Goal: Check status

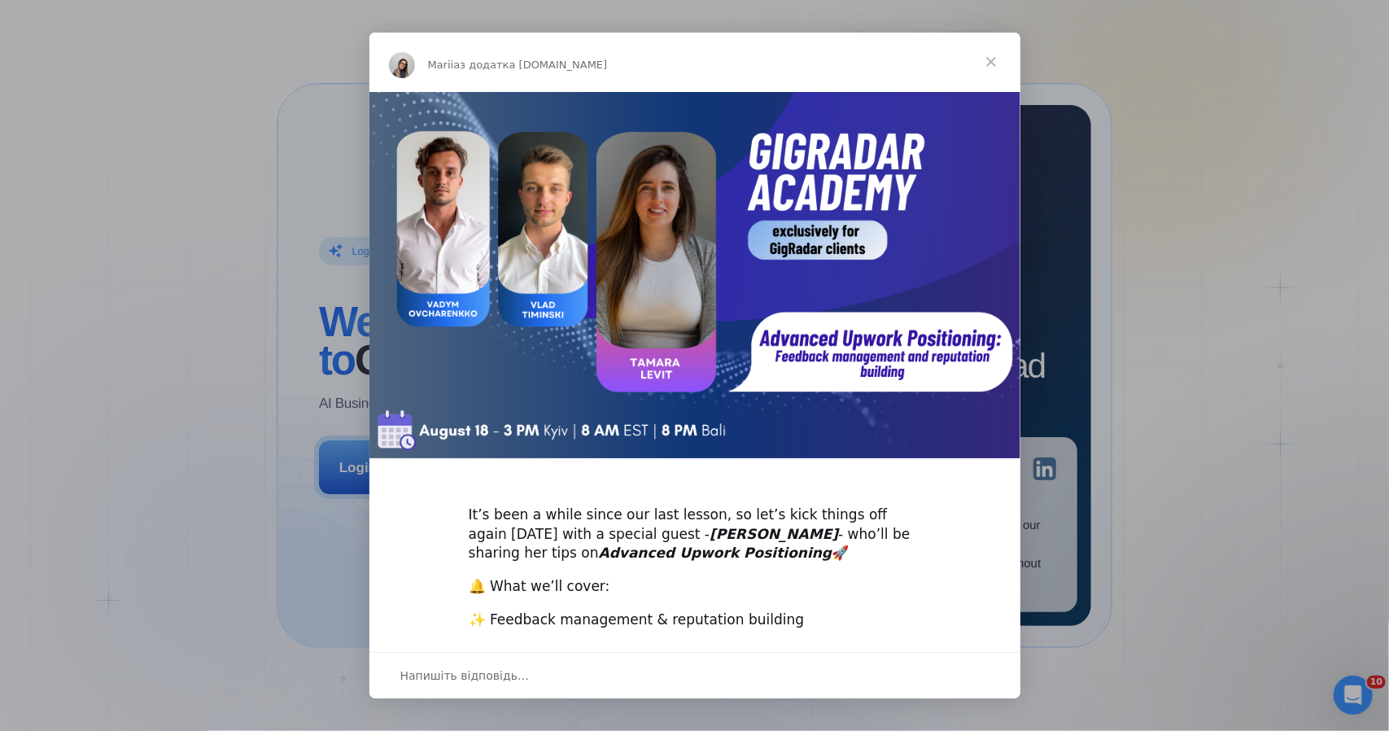
click at [988, 68] on span "Закрити" at bounding box center [991, 62] width 59 height 59
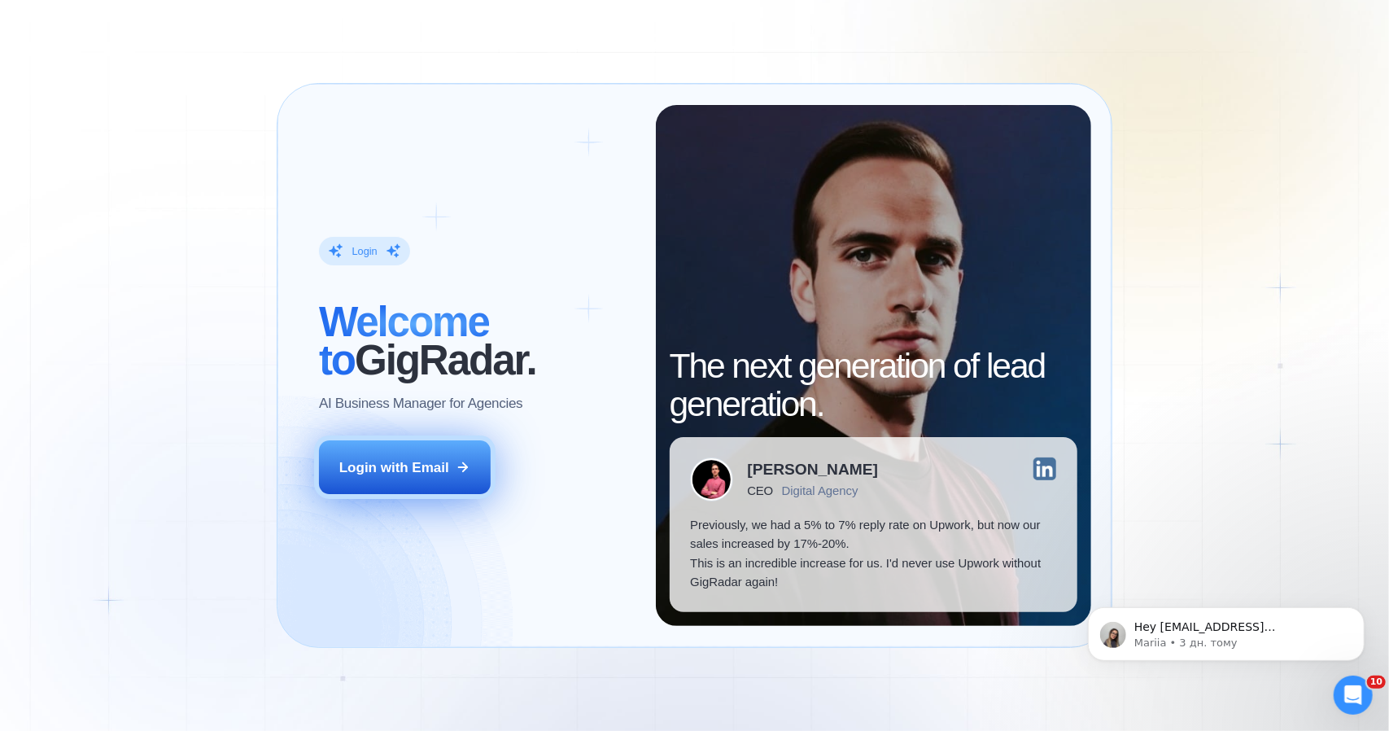
click at [416, 465] on div "Login with Email" at bounding box center [394, 467] width 110 height 19
click at [361, 461] on div "Login with Email" at bounding box center [394, 467] width 110 height 19
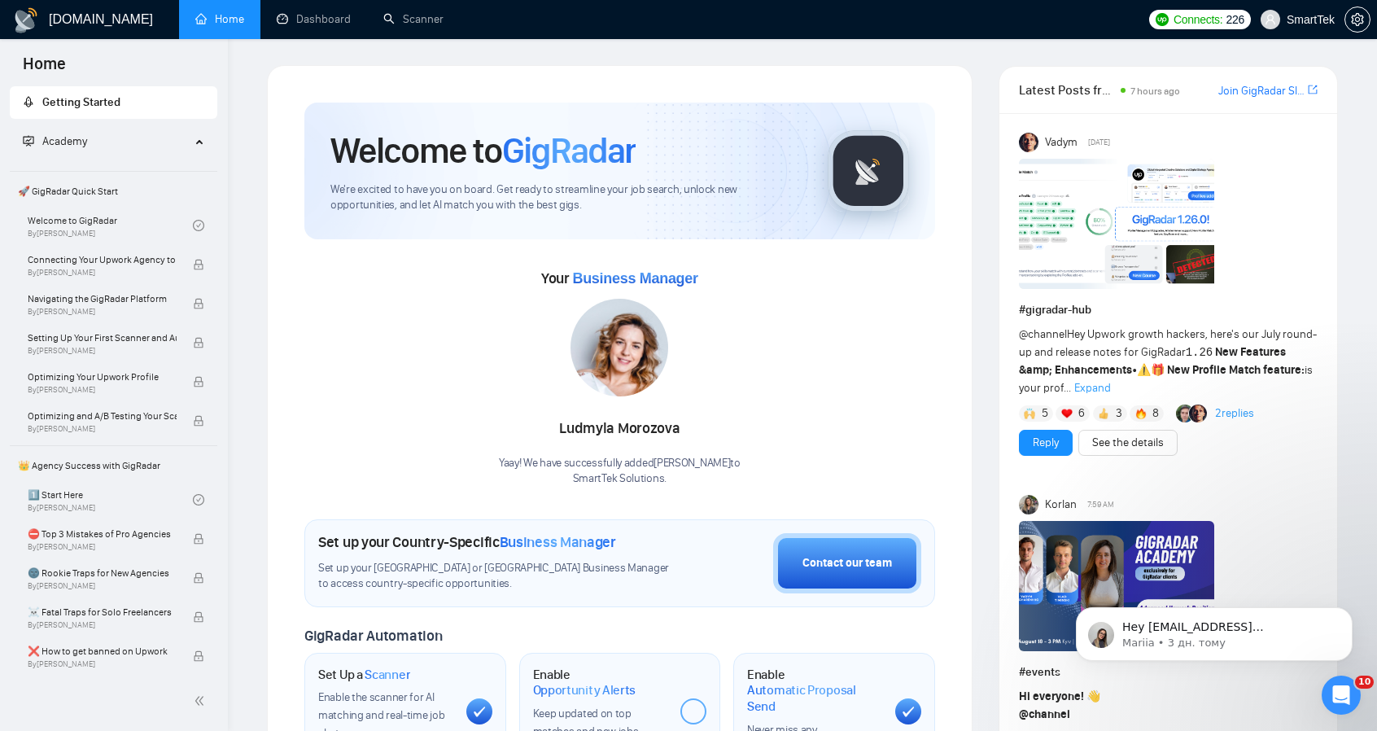
click at [311, 26] on link "Dashboard" at bounding box center [314, 19] width 74 height 14
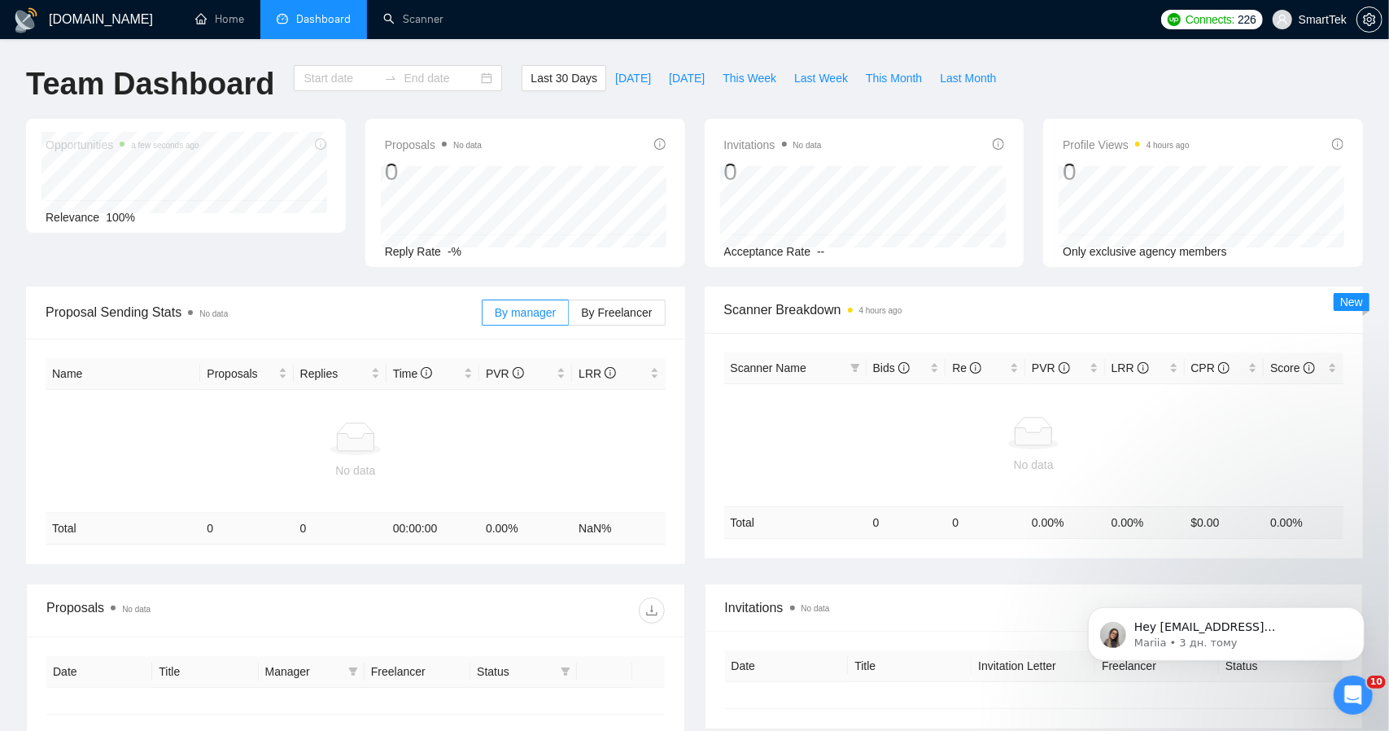
type input "2025-07-19"
type input "2025-08-18"
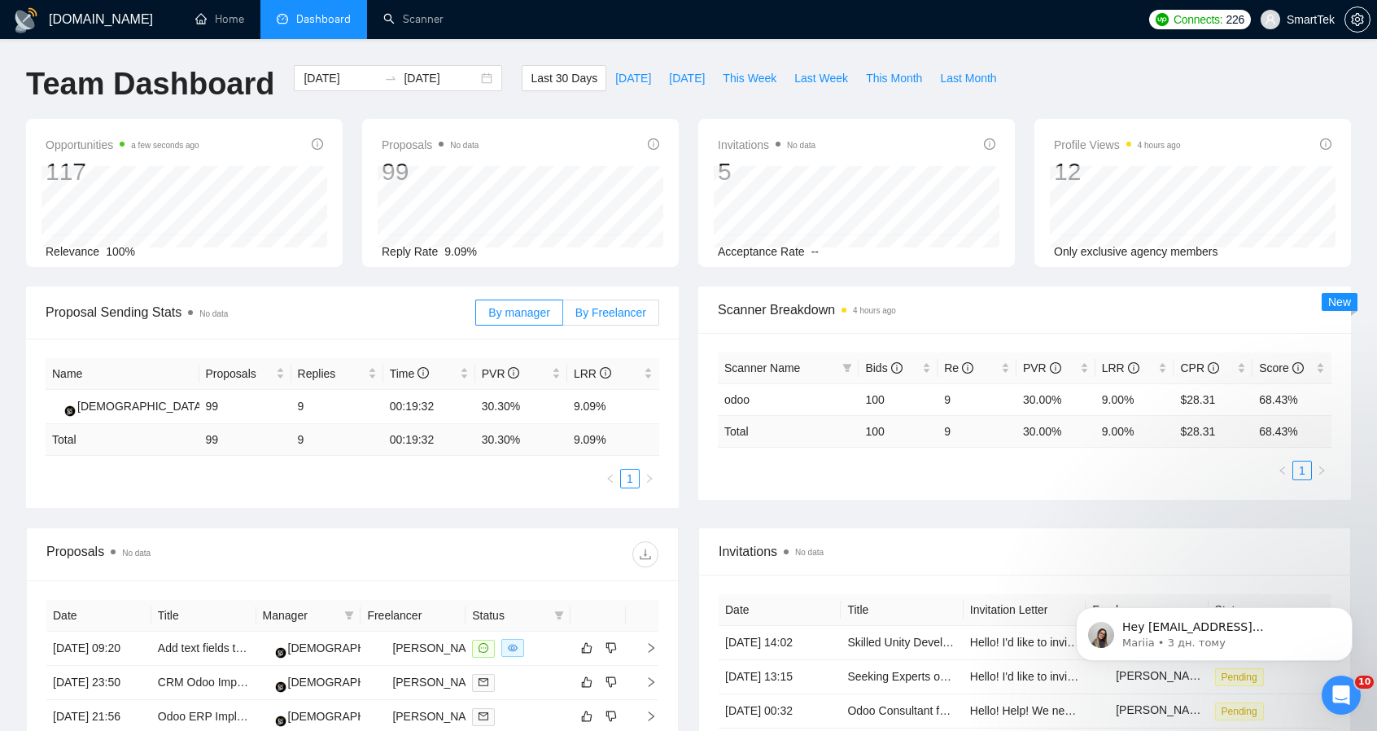
click at [609, 306] on span "By Freelancer" at bounding box center [610, 312] width 71 height 13
click at [563, 317] on input "By Freelancer" at bounding box center [563, 317] width 0 height 0
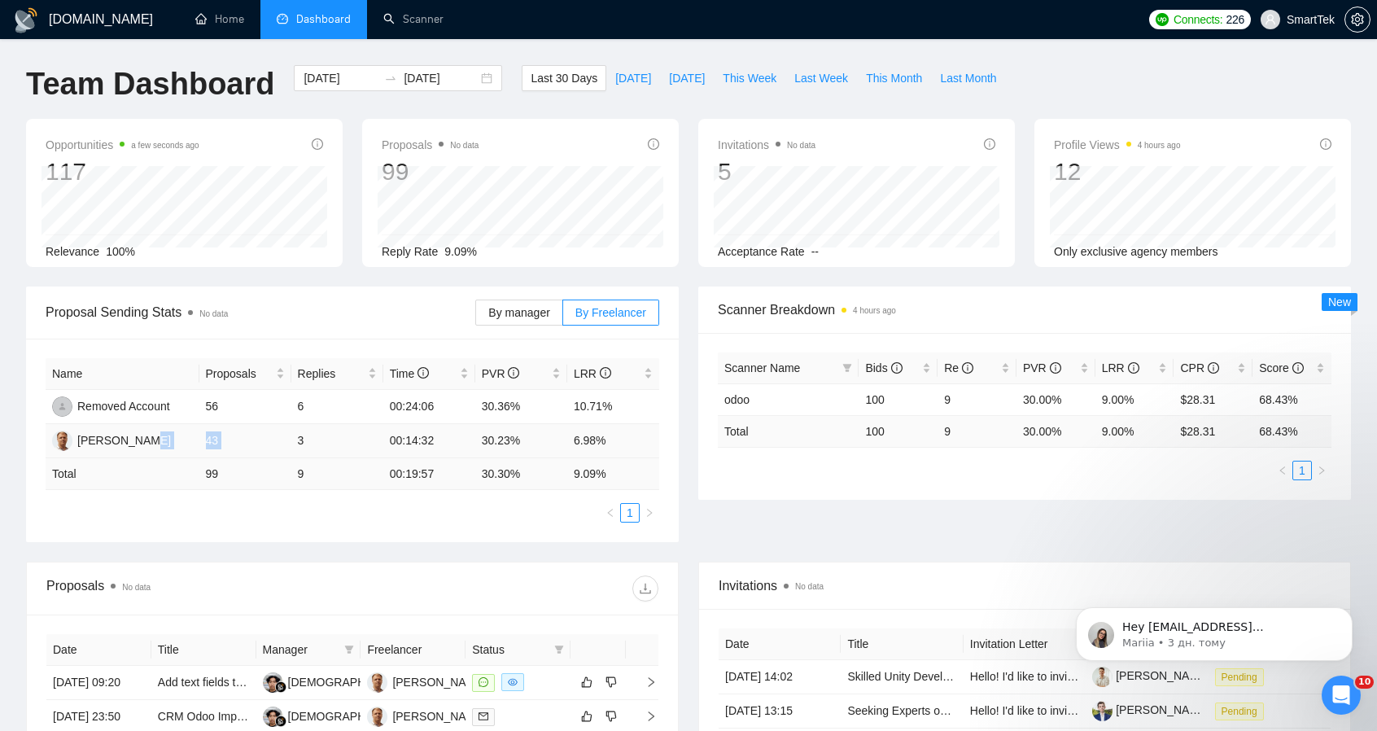
drag, startPoint x: 197, startPoint y: 442, endPoint x: 299, endPoint y: 443, distance: 102.5
click at [299, 443] on tr "Yuriy Nayda 43 3 00:14:32 30.23% 6.98%" at bounding box center [353, 441] width 614 height 34
drag, startPoint x: 520, startPoint y: 464, endPoint x: 477, endPoint y: 398, distance: 78.8
click at [477, 398] on tbody "Removed Account 56 6 00:24:06 30.36% 10.71% Yuriy Nayda 43 3 00:14:32 30.23% 6.…" at bounding box center [353, 424] width 614 height 68
click at [548, 448] on td "30.23%" at bounding box center [521, 441] width 92 height 34
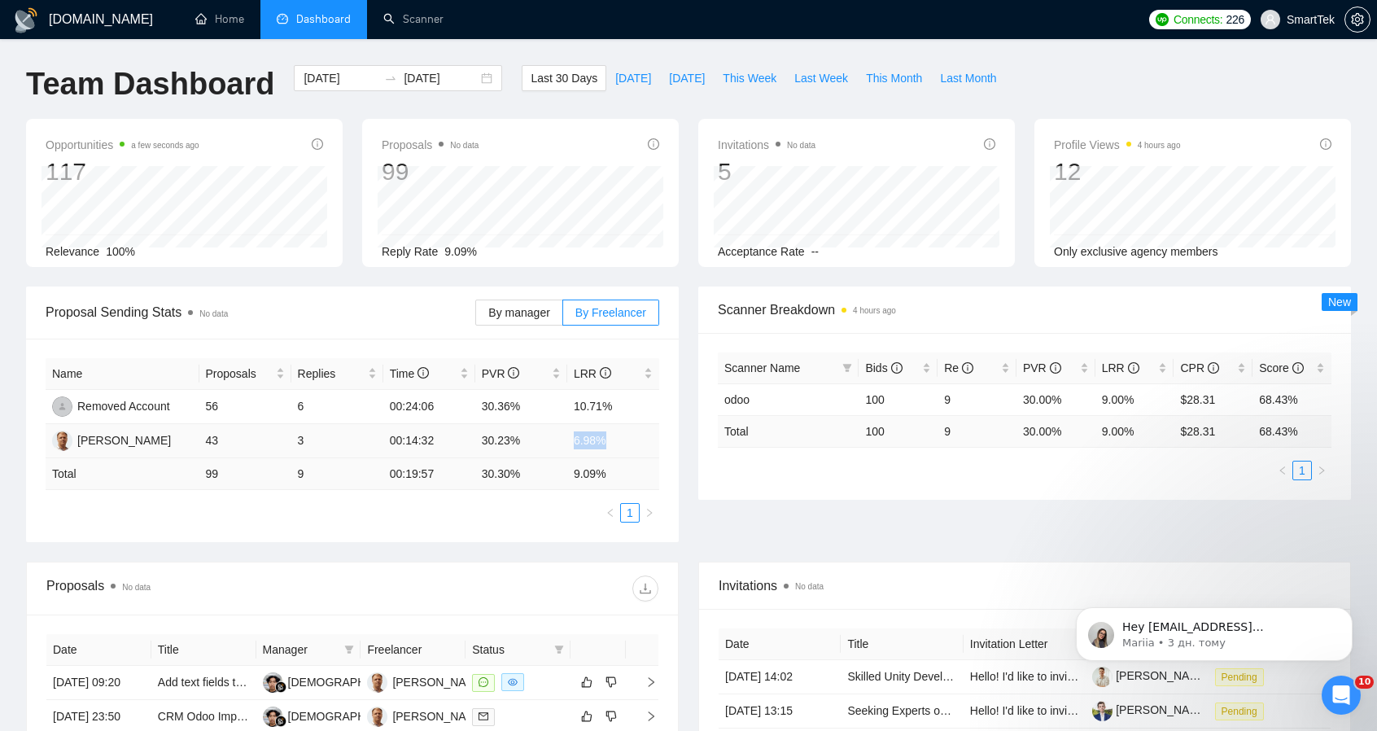
drag, startPoint x: 570, startPoint y: 442, endPoint x: 628, endPoint y: 443, distance: 58.6
click at [628, 443] on td "6.98%" at bounding box center [613, 441] width 92 height 34
click at [488, 557] on div "Proposal Sending Stats No data By manager By Freelancer Name Proposals Replies …" at bounding box center [688, 423] width 1344 height 275
